Goal: Task Accomplishment & Management: Use online tool/utility

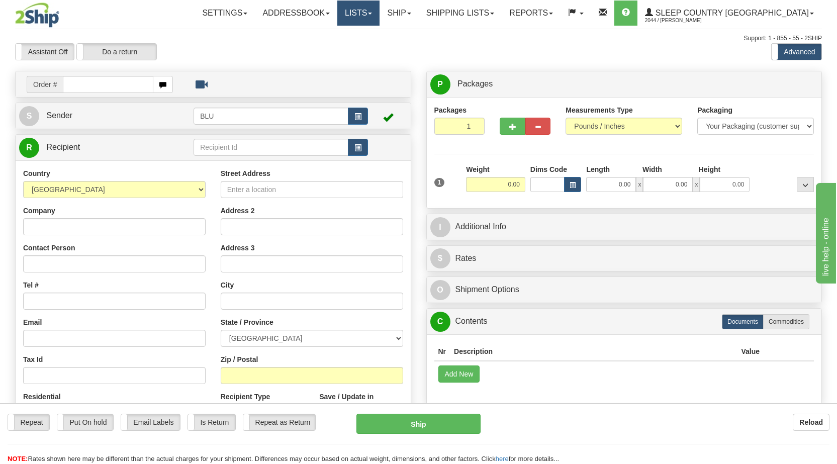
click at [380, 11] on link "Lists" at bounding box center [358, 13] width 42 height 25
click at [494, 14] on span at bounding box center [492, 14] width 4 height 2
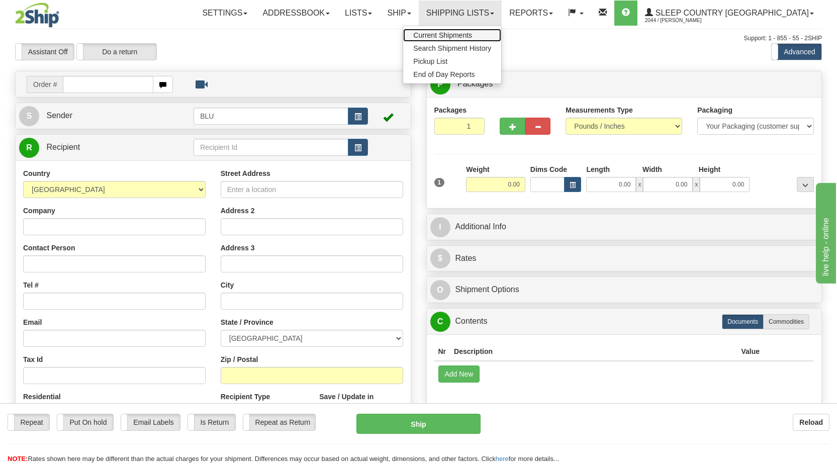
click at [472, 34] on span "Current Shipments" at bounding box center [442, 35] width 59 height 8
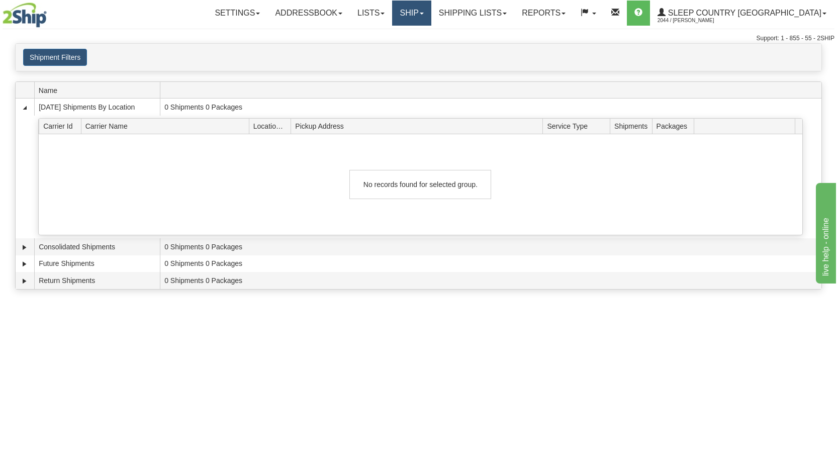
click at [424, 13] on span at bounding box center [422, 14] width 4 height 2
click at [388, 36] on span "Ship Screen" at bounding box center [369, 35] width 38 height 8
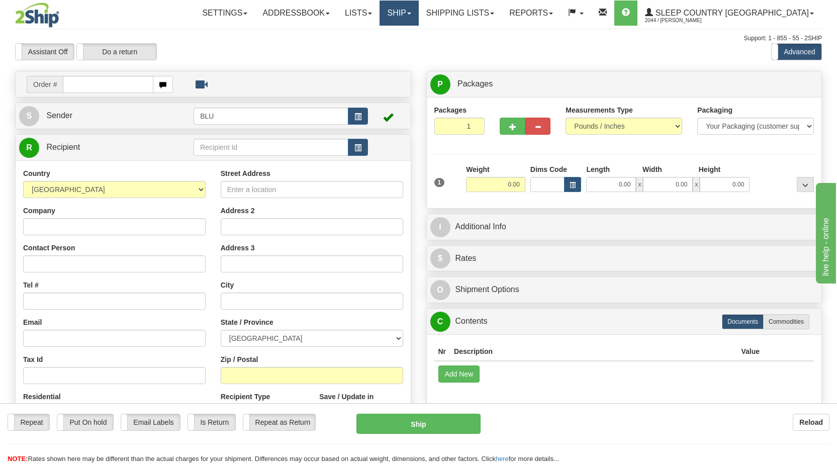
click at [418, 14] on link "Ship" at bounding box center [399, 13] width 39 height 25
click at [407, 49] on span "OnHold / Order Queue" at bounding box center [372, 48] width 71 height 8
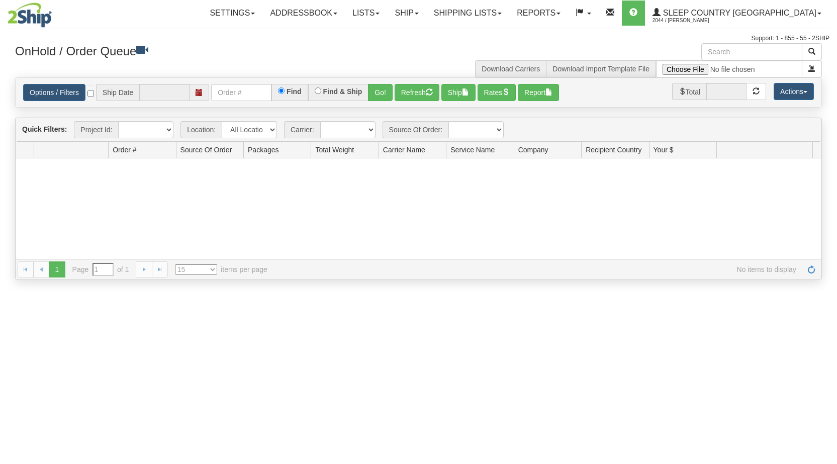
type input "[DATE]"
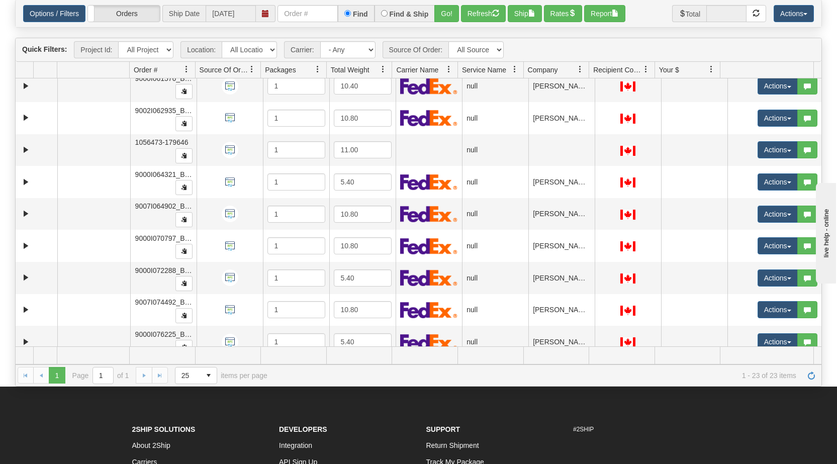
scroll to position [296, 0]
click at [579, 72] on span at bounding box center [580, 69] width 8 height 8
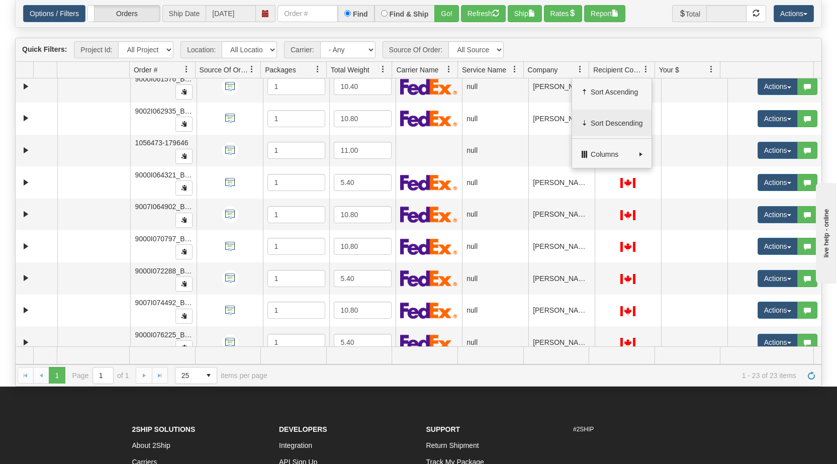
click at [607, 118] on span "Sort Descending" at bounding box center [617, 123] width 52 height 10
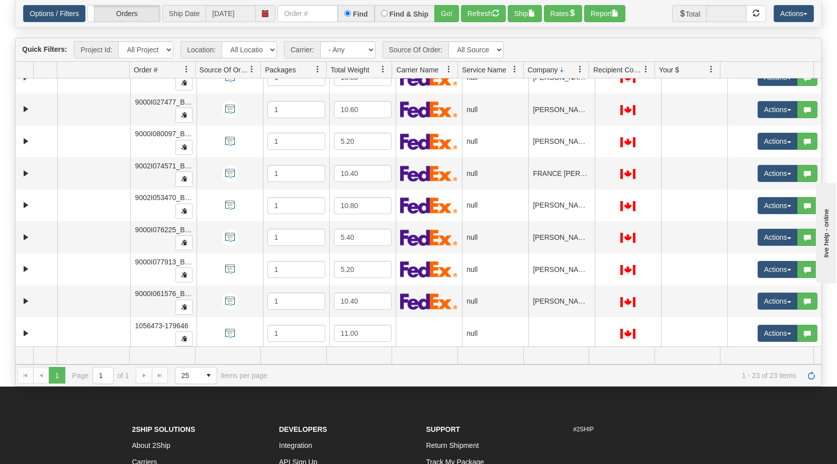
scroll to position [468, 0]
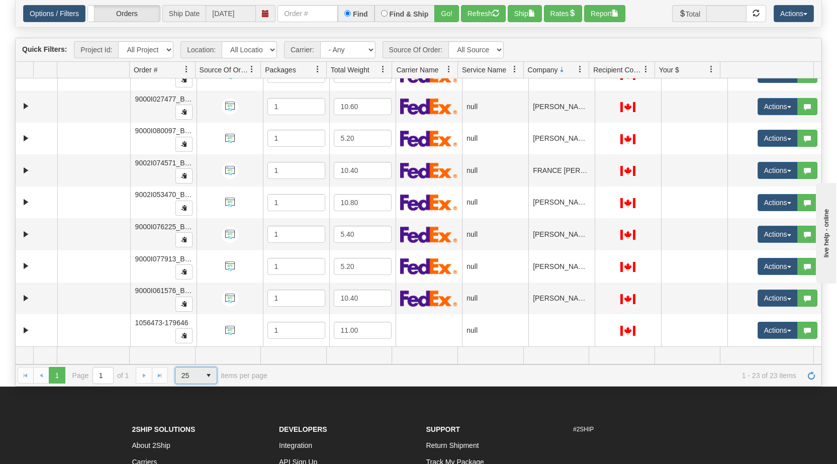
click at [207, 378] on span "select" at bounding box center [209, 376] width 16 height 16
click at [188, 419] on li "50" at bounding box center [195, 420] width 41 height 14
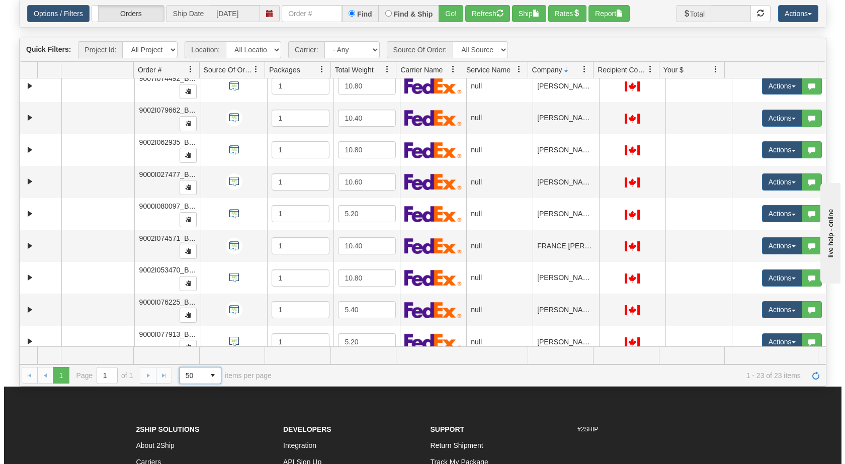
scroll to position [397, 0]
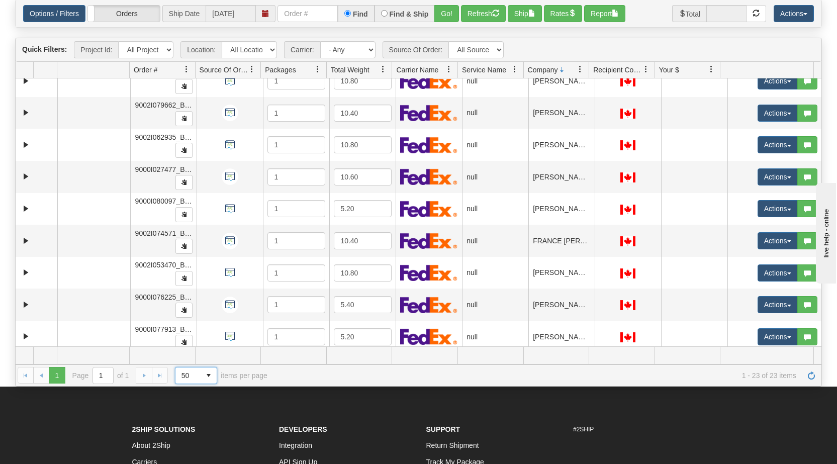
click at [553, 278] on td "ELODIE FRETIN" at bounding box center [561, 273] width 66 height 32
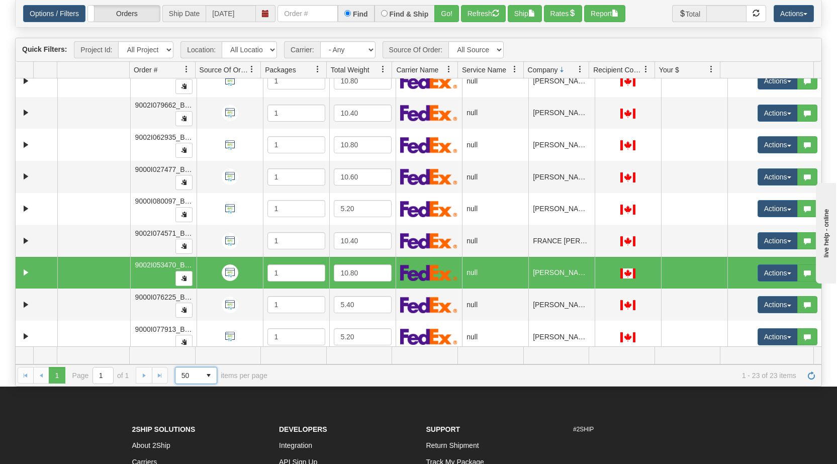
click at [544, 271] on td "ELODIE FRETIN" at bounding box center [561, 273] width 66 height 32
click at [780, 272] on button "Actions" at bounding box center [778, 272] width 40 height 17
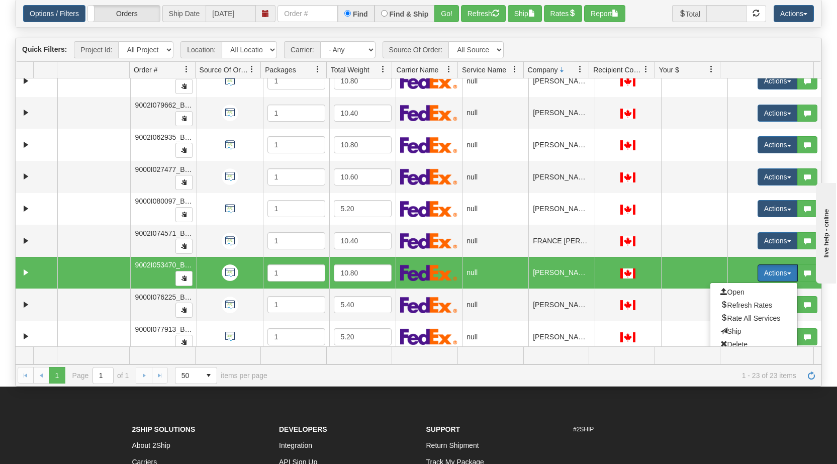
click at [732, 293] on span "Open" at bounding box center [732, 292] width 24 height 8
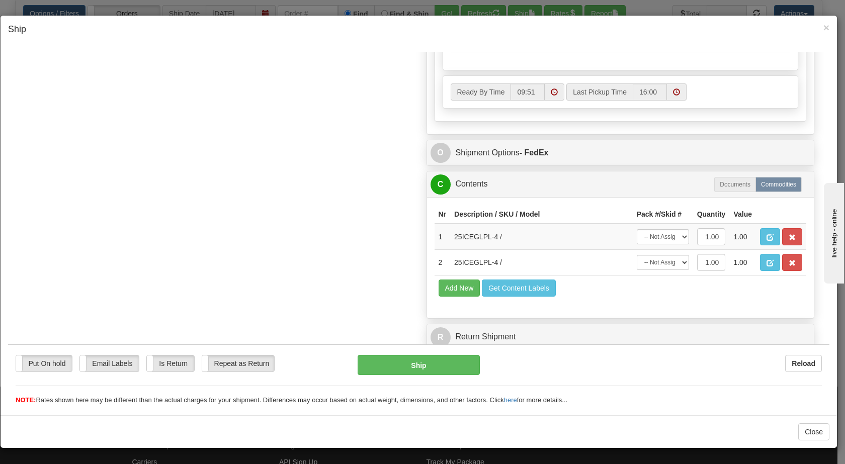
scroll to position [508, 0]
